Goal: Task Accomplishment & Management: Use online tool/utility

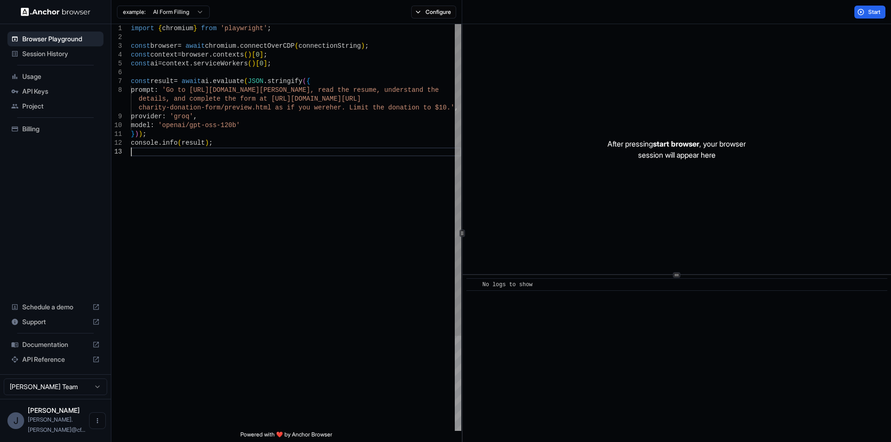
click at [333, 193] on div "import { chromium } from 'playwright' ; const browser = await chromium . connec…" at bounding box center [296, 289] width 331 height 531
click at [331, 141] on div "import { chromium } from 'playwright' ; const browser = await chromium . connec…" at bounding box center [296, 289] width 331 height 531
click at [331, 123] on div "import { chromium } from 'playwright' ; const browser = await chromium . connec…" at bounding box center [296, 289] width 331 height 531
click at [320, 108] on div "import { chromium } from 'playwright' ; const browser = await chromium . connec…" at bounding box center [296, 289] width 331 height 531
click at [311, 89] on div "import { chromium } from 'playwright' ; const browser = await chromium . connec…" at bounding box center [296, 289] width 331 height 531
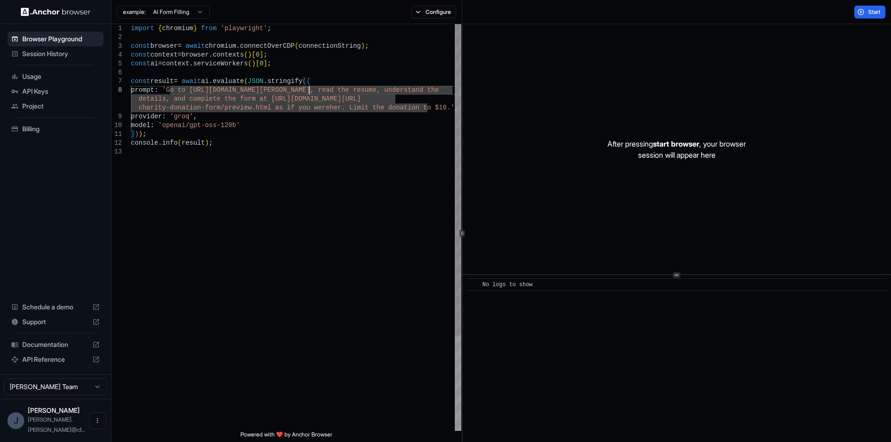
type textarea "**********"
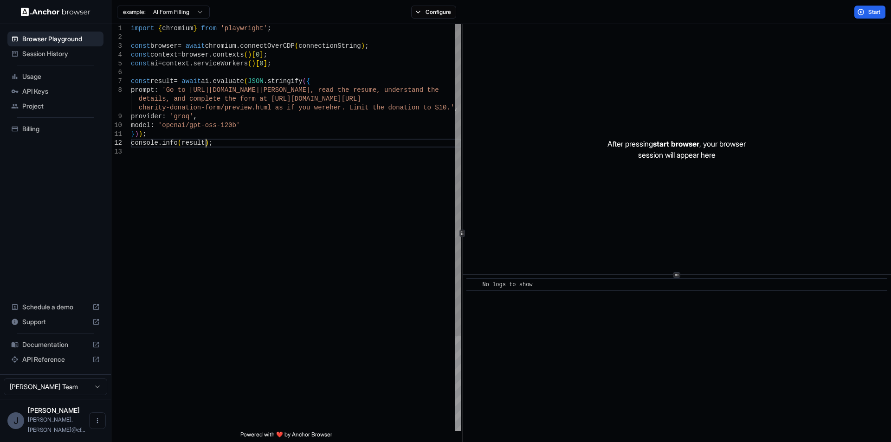
click at [405, 144] on div "import { chromium } from 'playwright' ; const browser = await chromium . connec…" at bounding box center [296, 289] width 331 height 531
click at [392, 191] on div "import { chromium } from 'playwright' ; const browser = await chromium . connec…" at bounding box center [296, 289] width 331 height 531
click at [375, 251] on div "import { chromium } from 'playwright' ; const browser = await chromium . connec…" at bounding box center [296, 289] width 331 height 531
click at [245, 216] on div "import { chromium } from 'playwright' ; const browser = await chromium . connec…" at bounding box center [296, 289] width 331 height 531
click at [30, 94] on span "API Keys" at bounding box center [61, 91] width 78 height 9
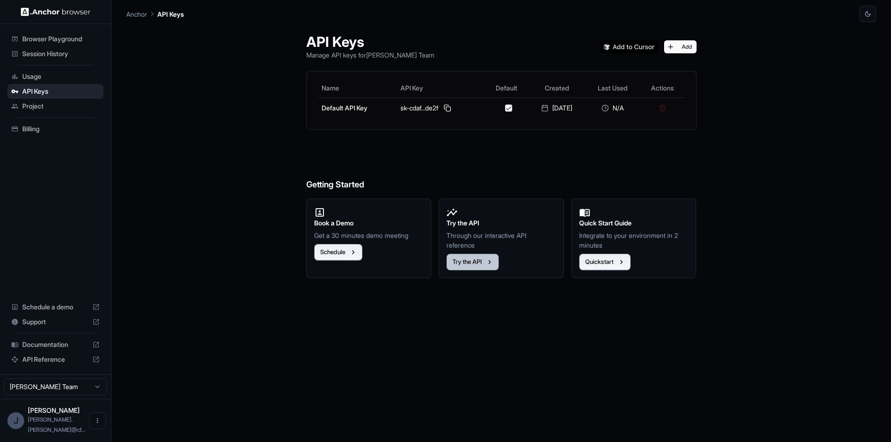
click at [469, 262] on button "Try the API" at bounding box center [473, 262] width 52 height 17
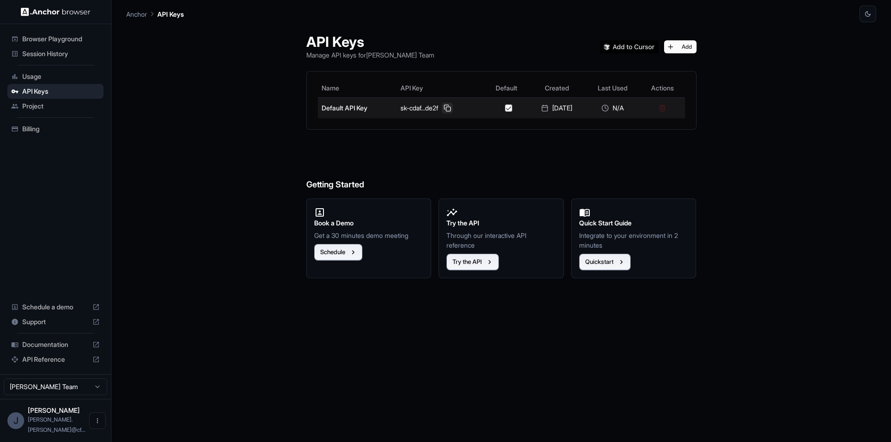
click at [446, 110] on button at bounding box center [447, 108] width 11 height 11
click at [485, 109] on td at bounding box center [506, 107] width 43 height 21
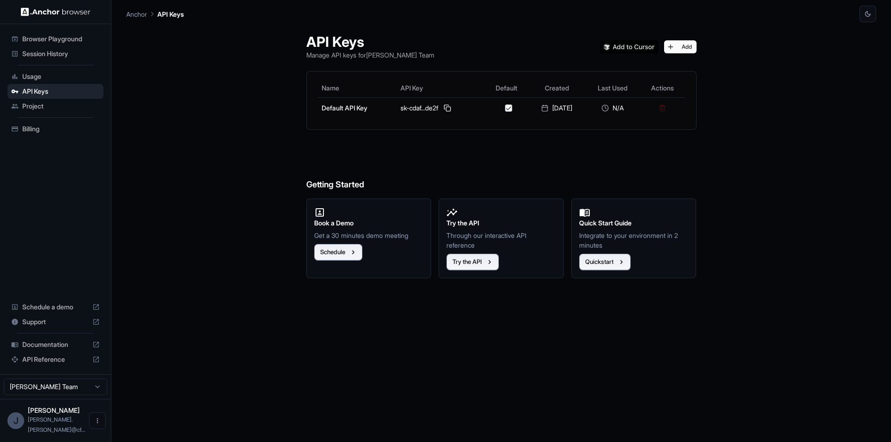
click at [624, 46] on img at bounding box center [629, 46] width 58 height 13
click at [655, 48] on img at bounding box center [629, 46] width 58 height 13
click at [801, 219] on div "API Keys Manage API keys for Joseph Perkins Team Add Name API Key Default Creat…" at bounding box center [501, 232] width 750 height 420
click at [605, 256] on button "Quickstart" at bounding box center [605, 262] width 52 height 17
